Goal: Task Accomplishment & Management: Manage account settings

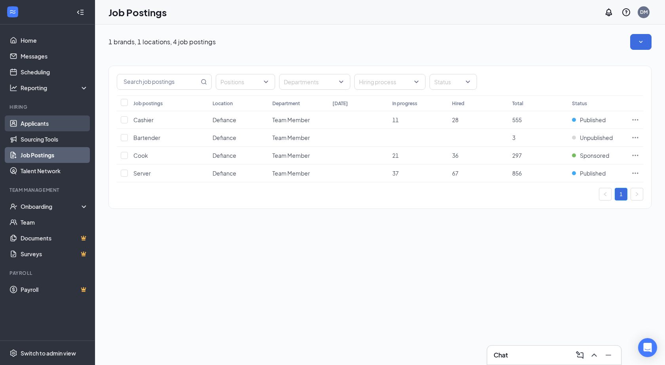
click at [51, 126] on link "Applicants" at bounding box center [55, 124] width 68 height 16
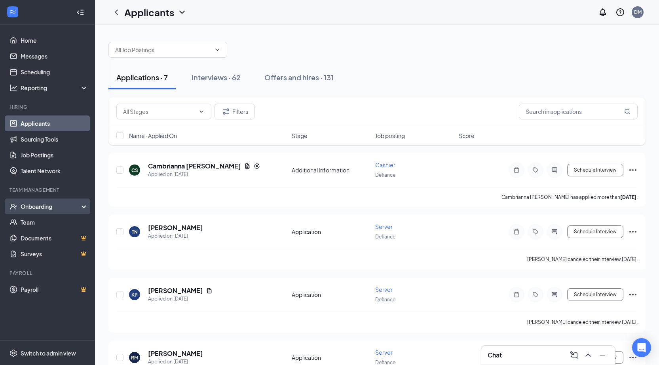
click at [37, 209] on div "Onboarding" at bounding box center [51, 207] width 61 height 8
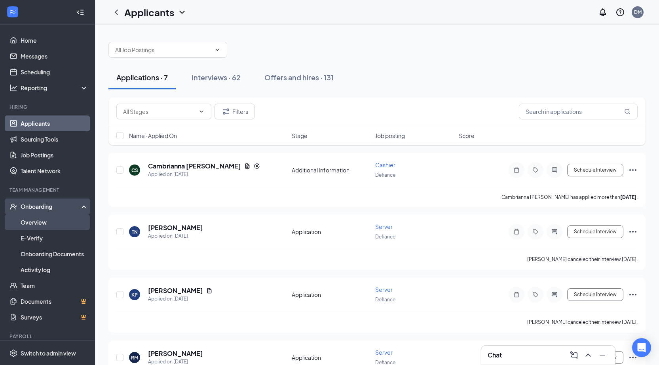
click at [33, 219] on link "Overview" at bounding box center [55, 223] width 68 height 16
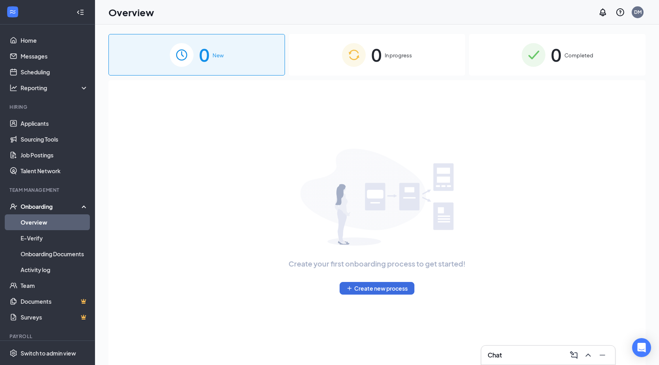
click at [559, 61] on span "0" at bounding box center [556, 54] width 10 height 27
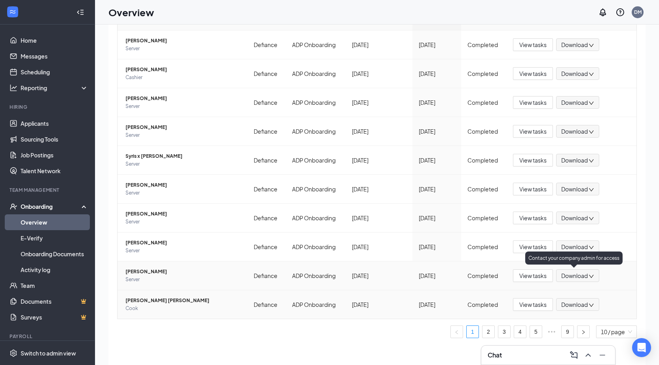
scroll to position [36, 0]
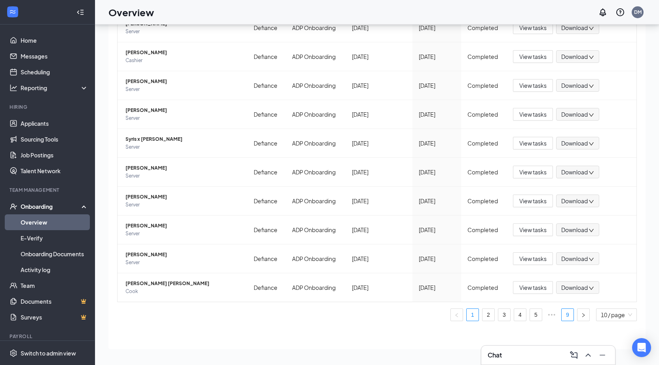
click at [564, 315] on link "9" at bounding box center [568, 315] width 12 height 12
click at [143, 256] on span "[PERSON_NAME]" at bounding box center [184, 255] width 116 height 8
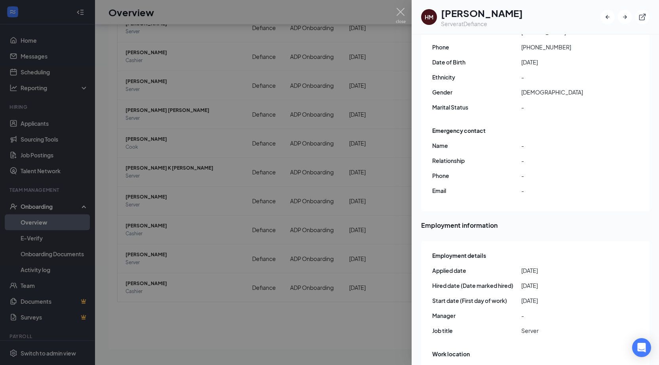
scroll to position [119, 0]
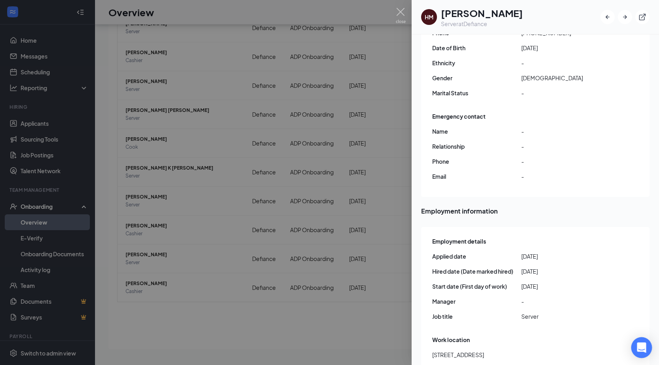
click at [643, 353] on div "Open Intercom Messenger" at bounding box center [642, 348] width 21 height 21
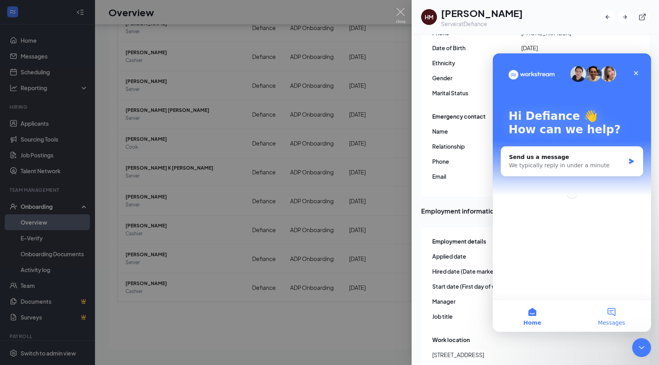
scroll to position [0, 0]
click at [639, 73] on icon "Close" at bounding box center [636, 73] width 6 height 6
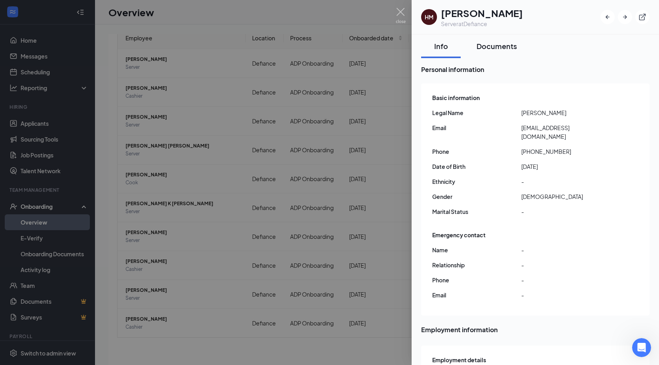
click at [484, 44] on div "Documents" at bounding box center [497, 46] width 40 height 10
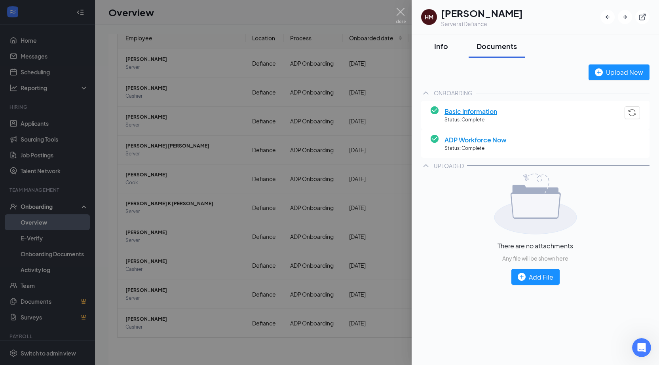
click at [430, 45] on div "Info" at bounding box center [441, 46] width 24 height 10
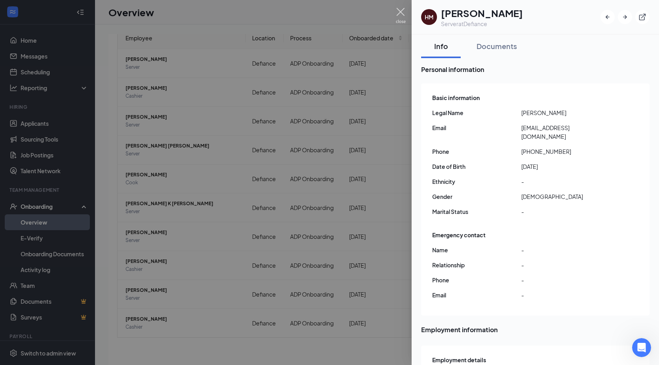
click at [400, 17] on img at bounding box center [401, 15] width 10 height 15
